Goal: Navigation & Orientation: Understand site structure

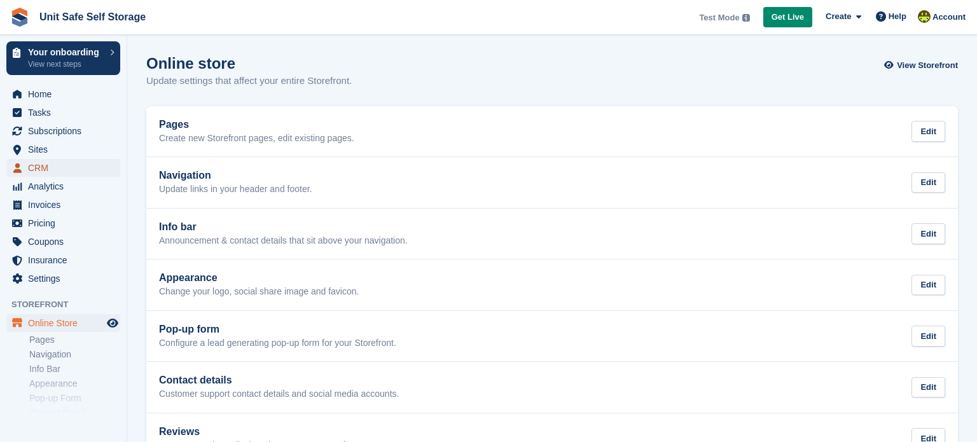
click at [45, 170] on span "CRM" at bounding box center [66, 168] width 76 height 18
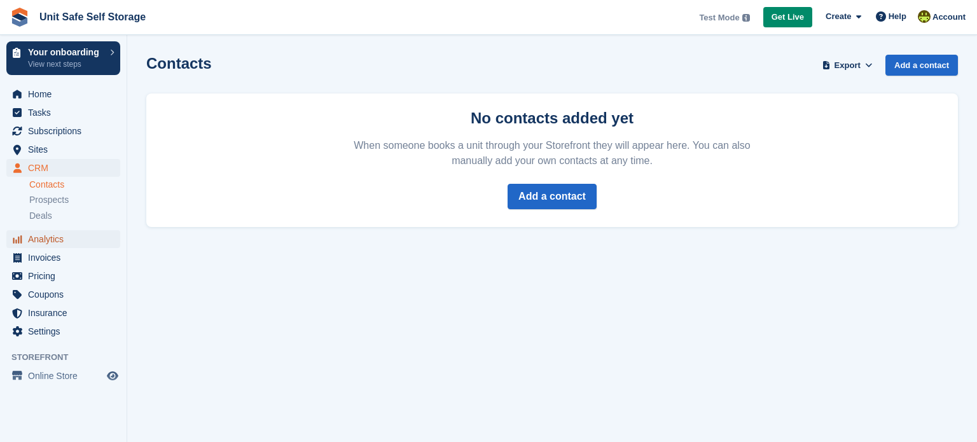
click at [45, 237] on span "Analytics" at bounding box center [66, 239] width 76 height 18
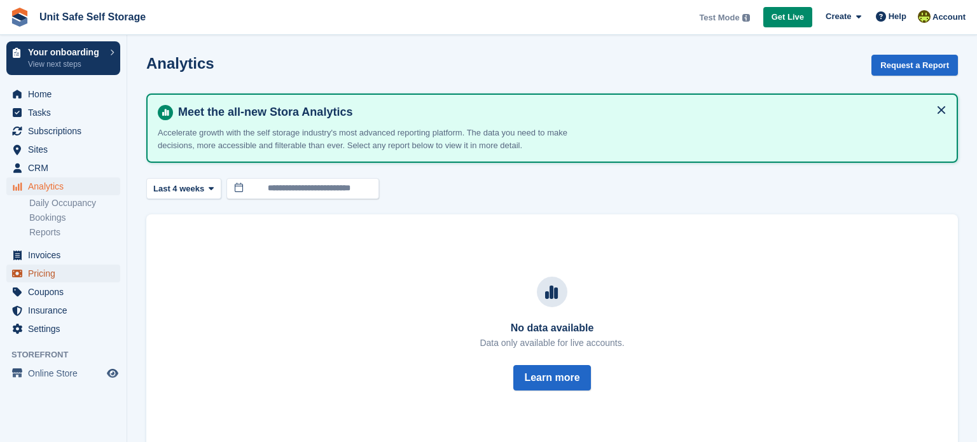
click at [49, 268] on span "Pricing" at bounding box center [66, 274] width 76 height 18
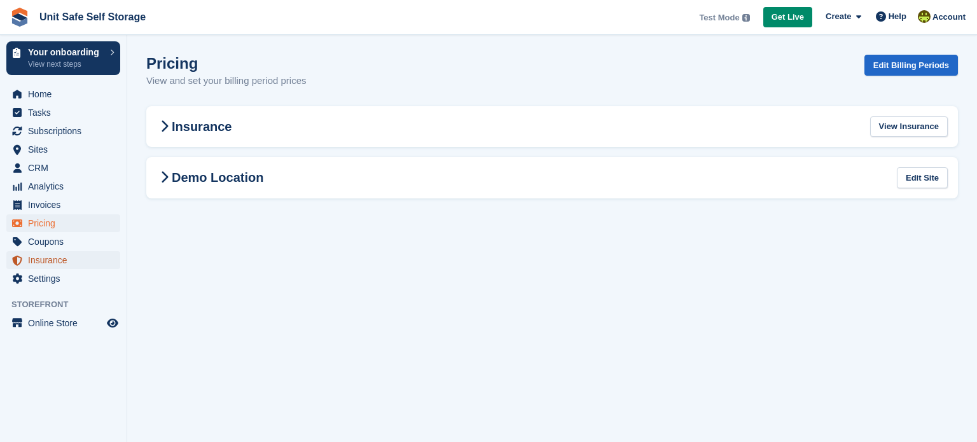
click at [52, 263] on span "Insurance" at bounding box center [66, 260] width 76 height 18
